Goal: Task Accomplishment & Management: Use online tool/utility

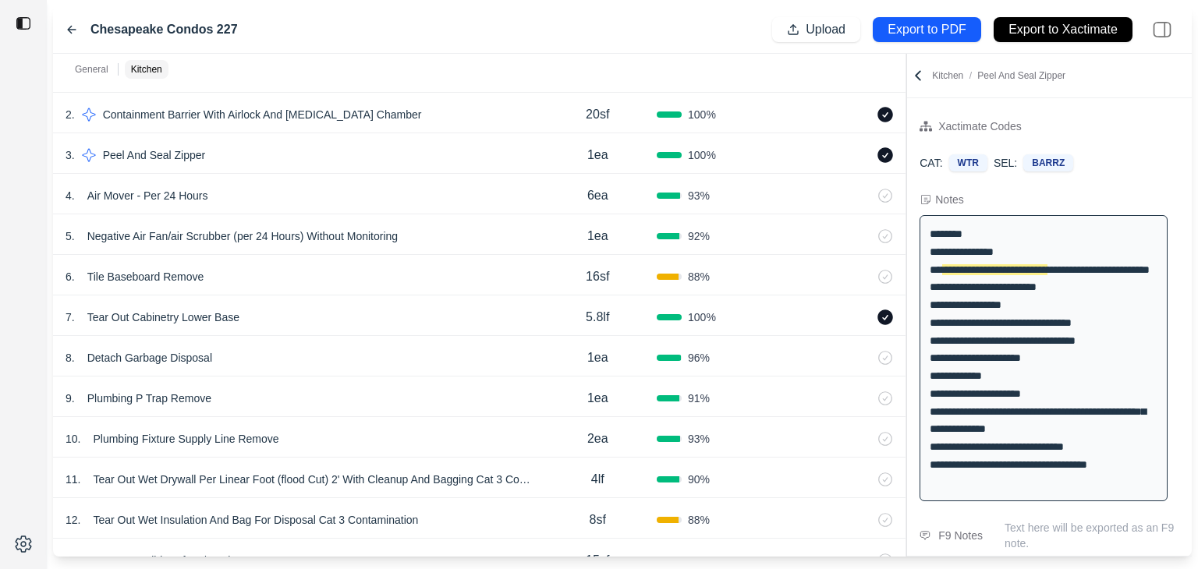
scroll to position [1264, 0]
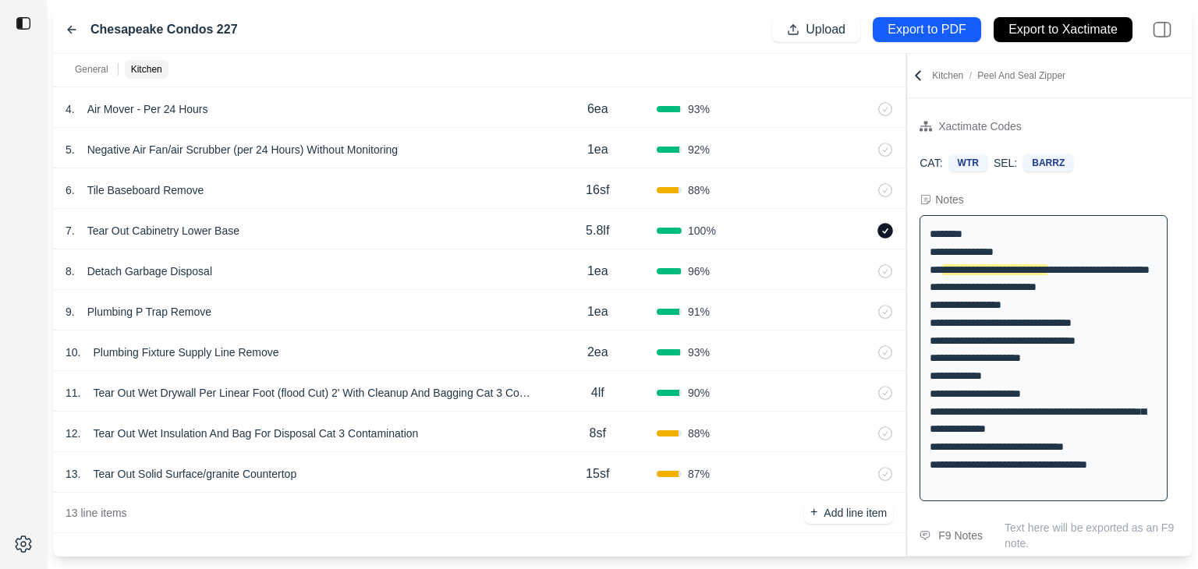
click at [906, 37] on p "Export to PDF" at bounding box center [926, 30] width 78 height 18
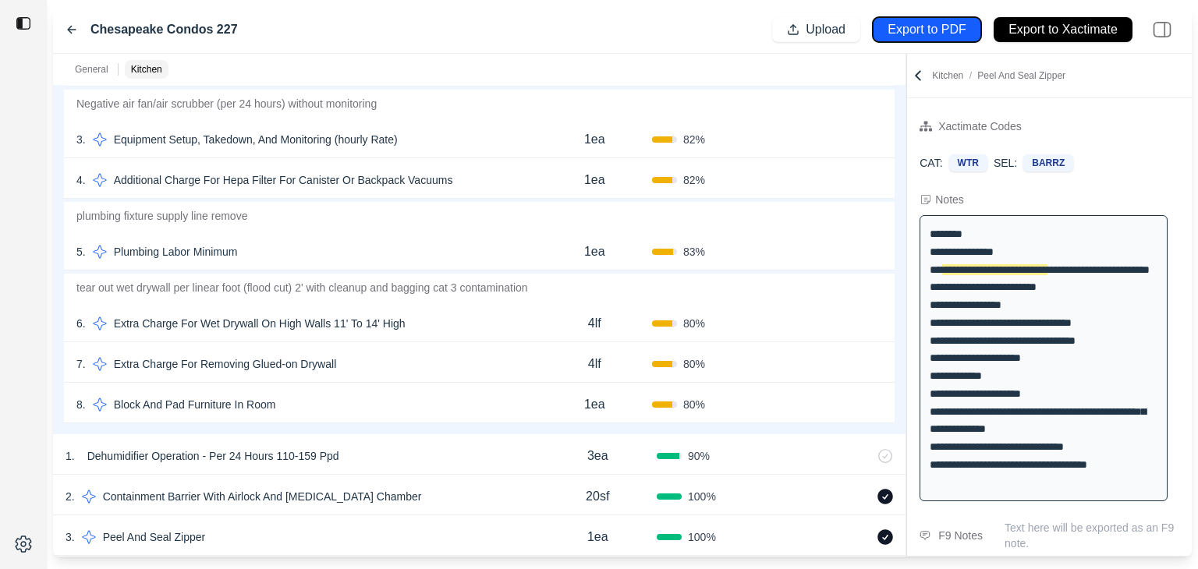
scroll to position [778, 0]
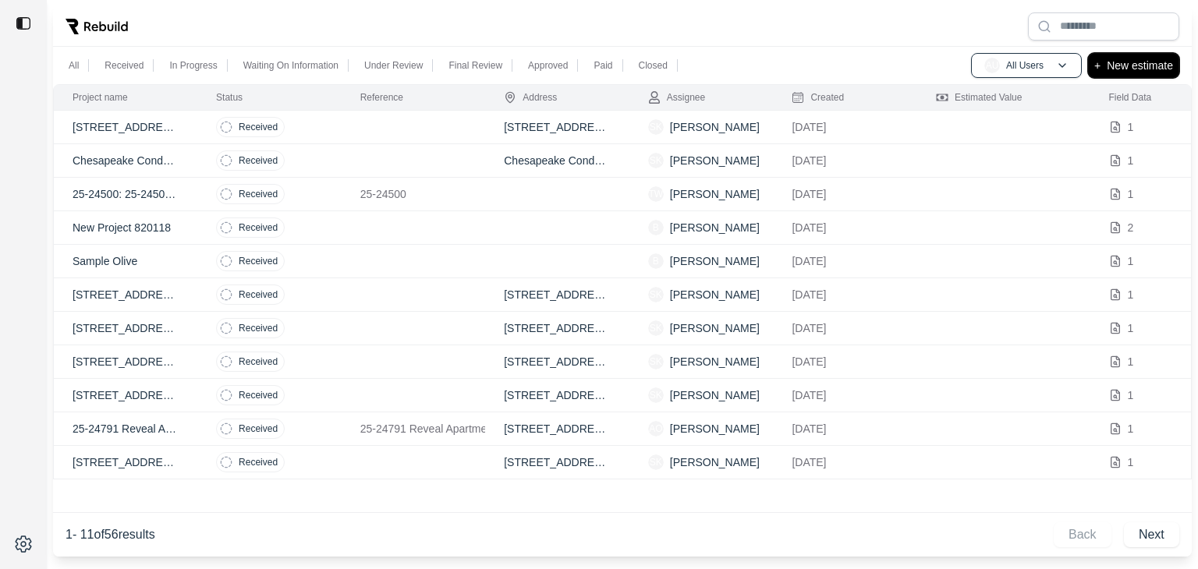
click at [1108, 63] on p "New estimate" at bounding box center [1140, 65] width 66 height 19
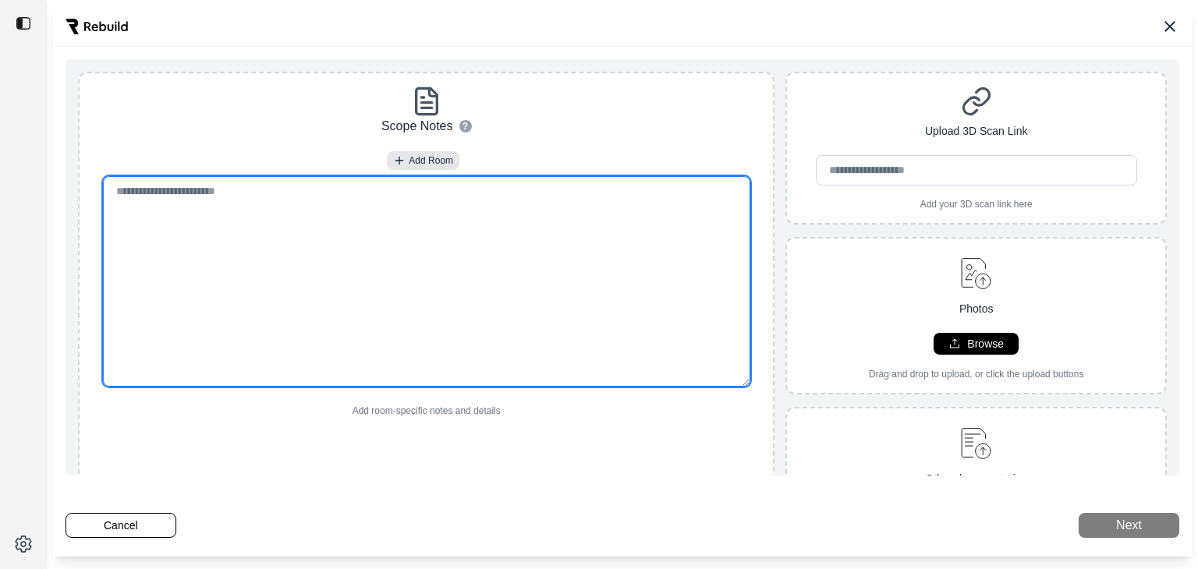
click at [412, 199] on textarea at bounding box center [426, 281] width 647 height 211
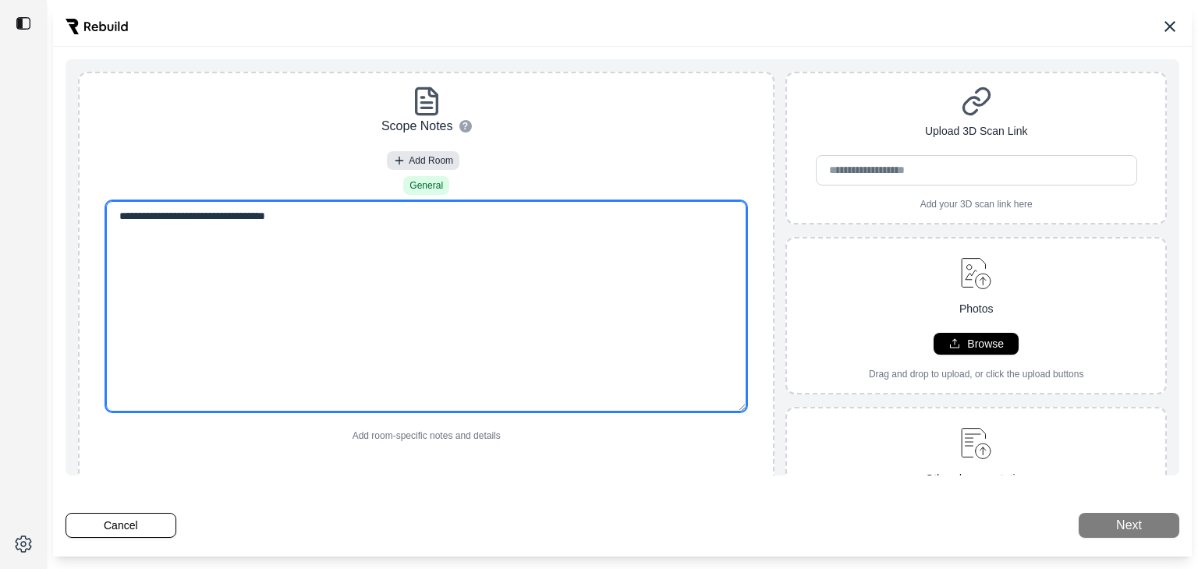
type textarea "**********"
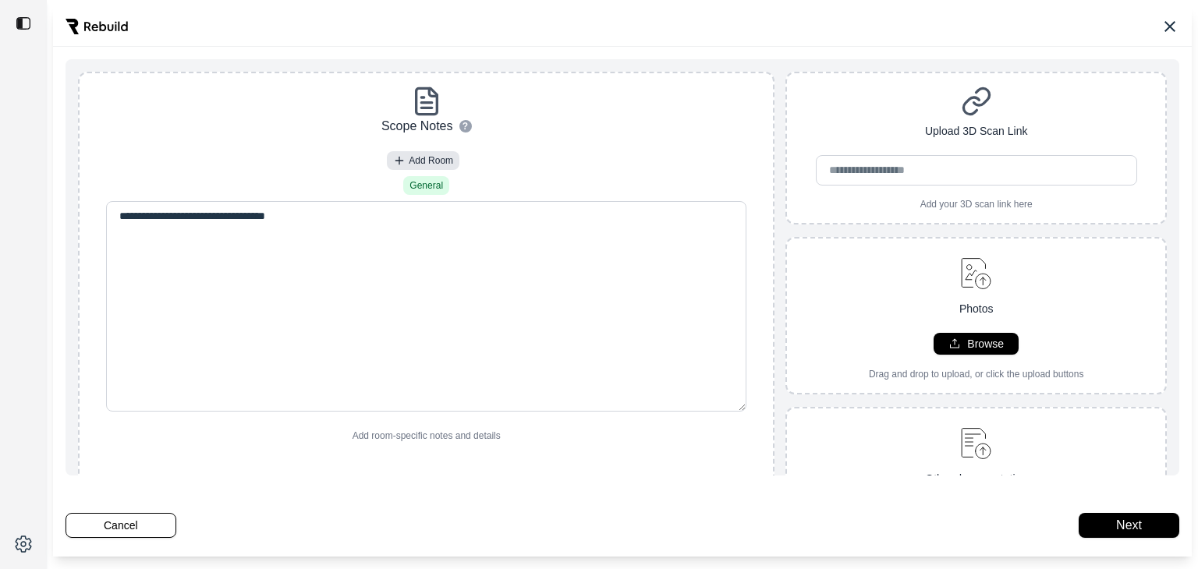
click at [1092, 517] on div "Next" at bounding box center [1128, 525] width 101 height 25
click at [1120, 530] on button "Next" at bounding box center [1128, 525] width 101 height 25
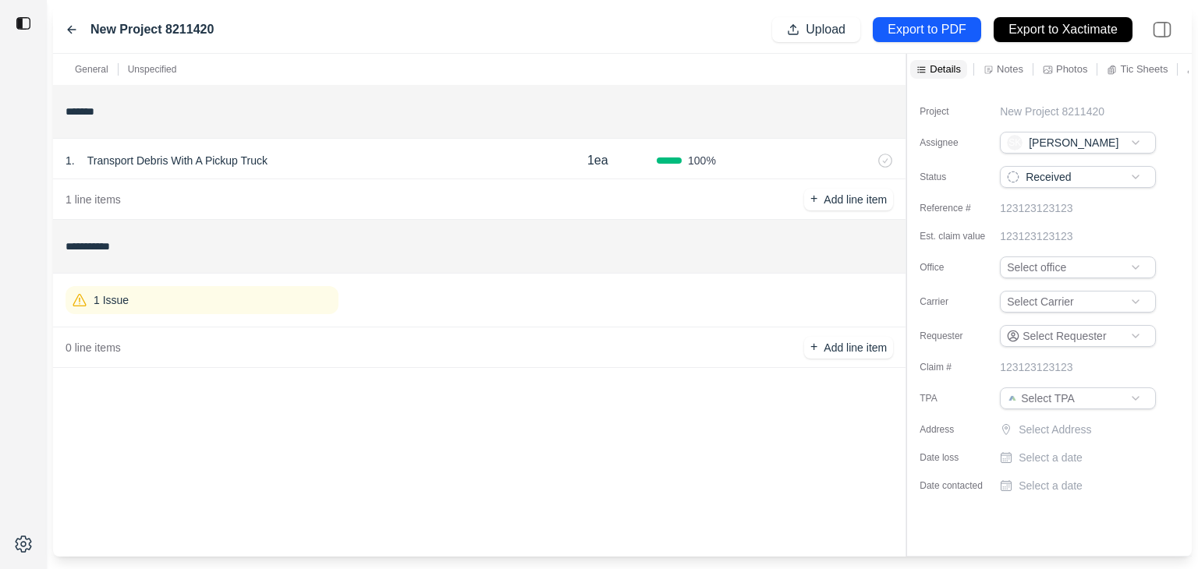
click at [154, 302] on div "1 Issue" at bounding box center [202, 300] width 273 height 28
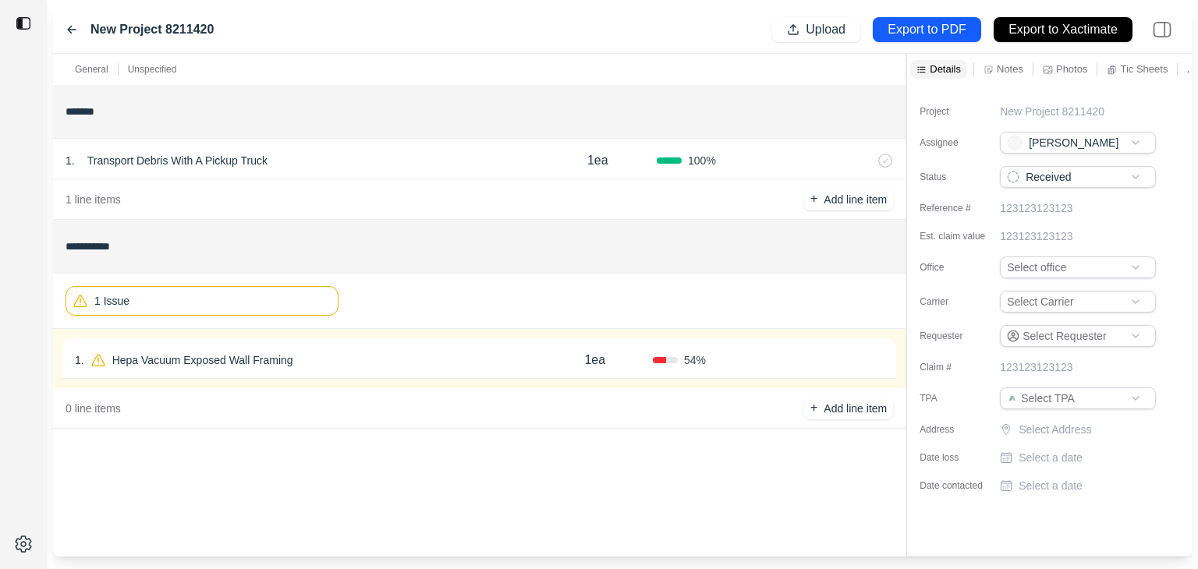
click at [73, 32] on icon at bounding box center [72, 29] width 12 height 12
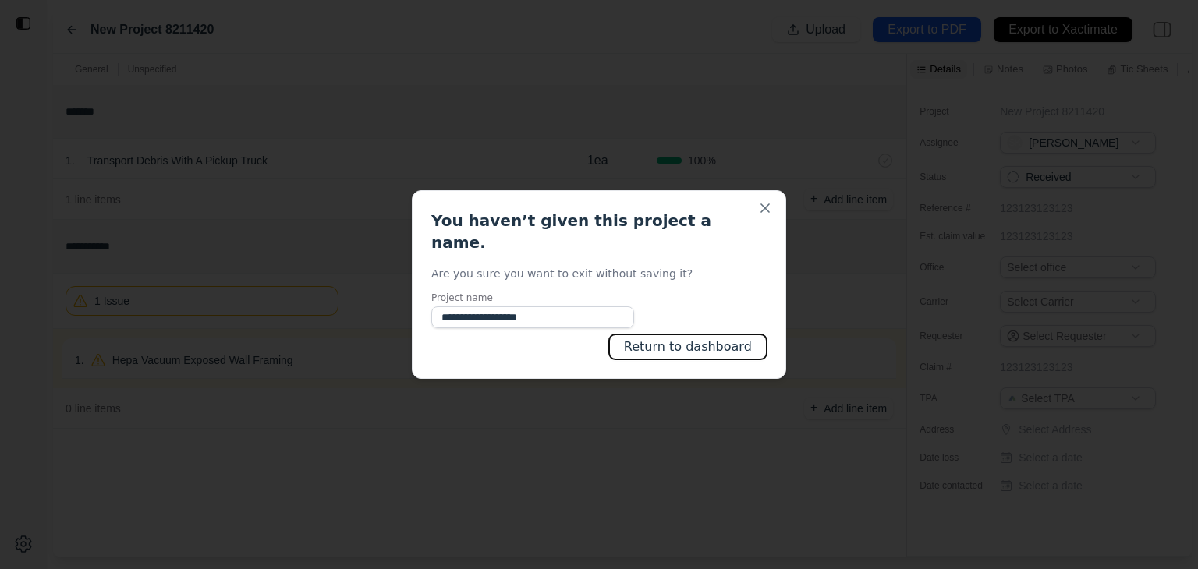
click at [690, 346] on button "Return to dashboard" at bounding box center [688, 347] width 158 height 25
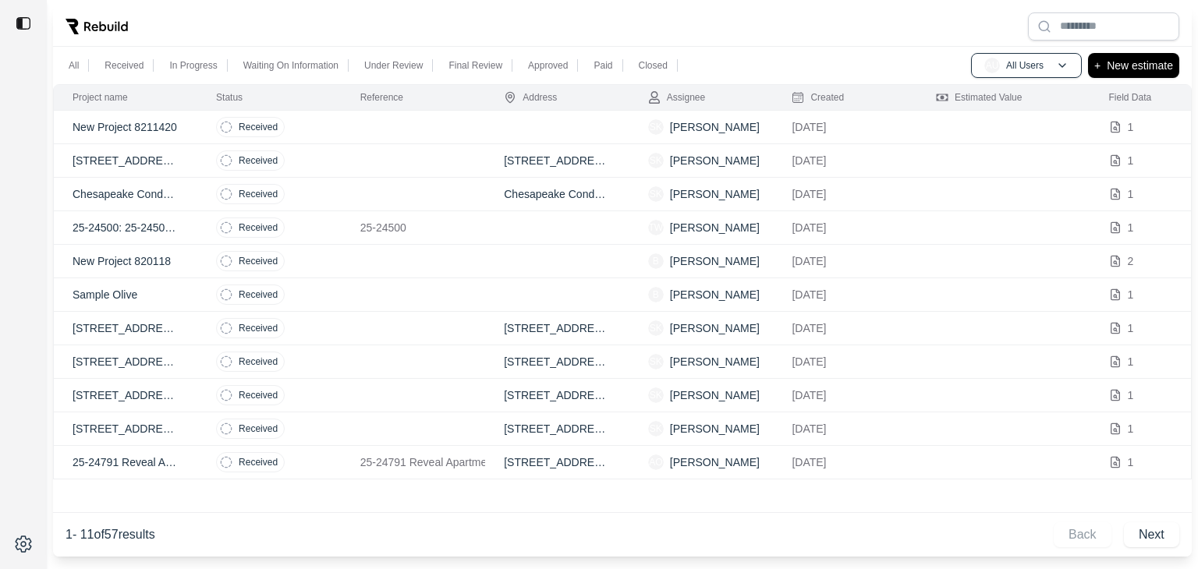
click at [24, 27] on img at bounding box center [24, 24] width 16 height 16
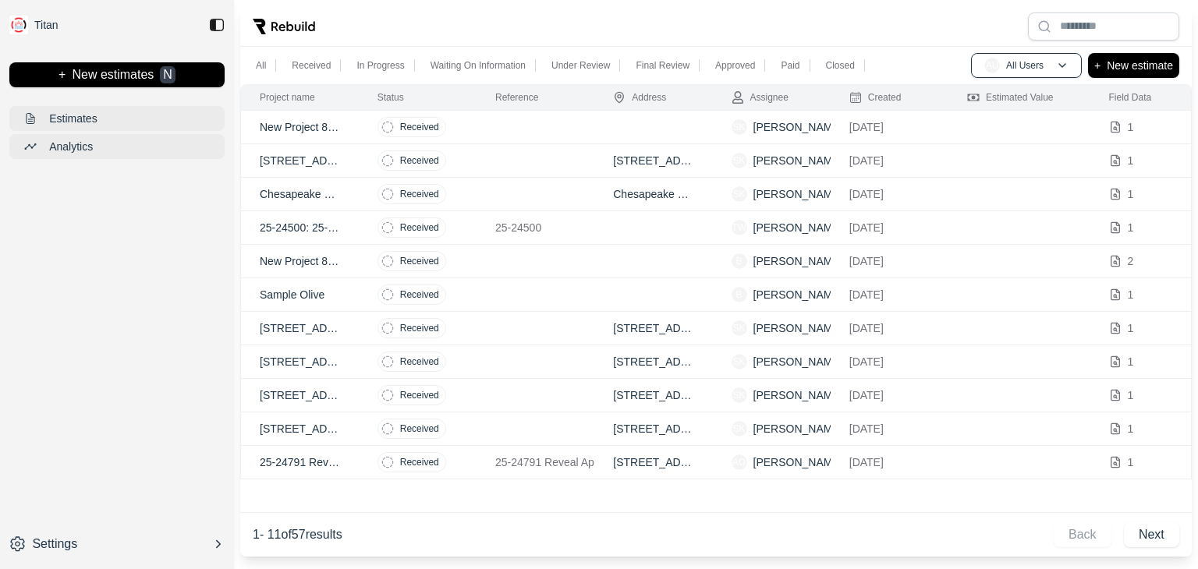
click at [218, 23] on img at bounding box center [217, 25] width 16 height 16
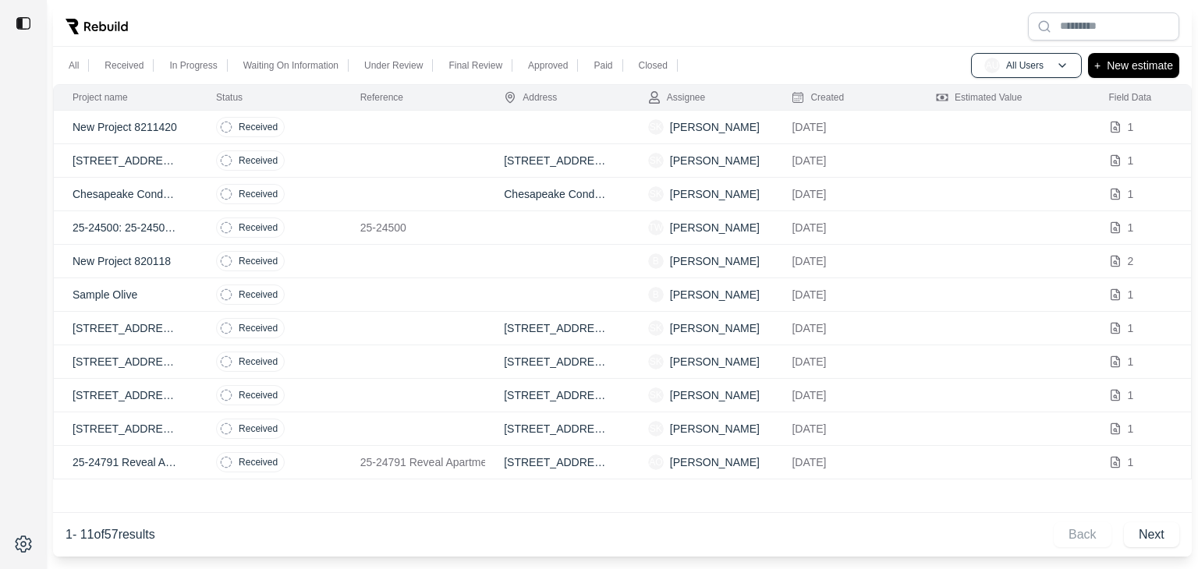
click at [112, 166] on p "[STREET_ADDRESS]" at bounding box center [126, 161] width 106 height 16
